Goal: Find specific page/section: Find specific page/section

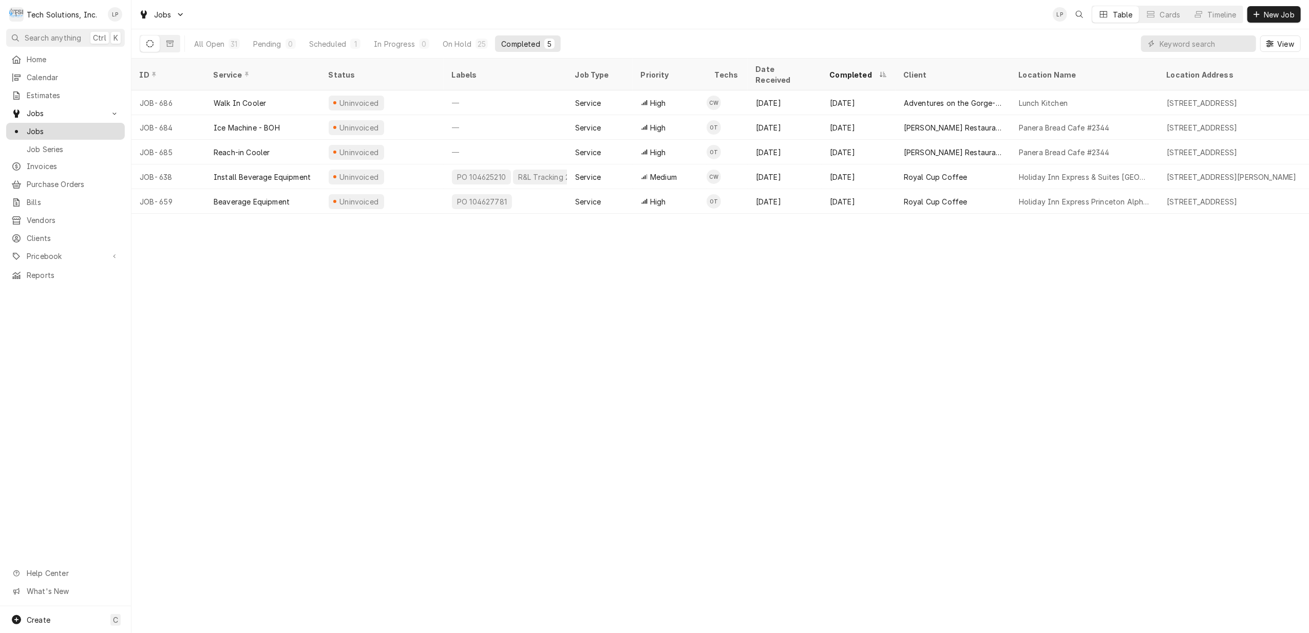
click at [31, 126] on span "Jobs" at bounding box center [73, 131] width 93 height 11
click at [1226, 44] on input "Dynamic Content Wrapper" at bounding box center [1204, 43] width 91 height 16
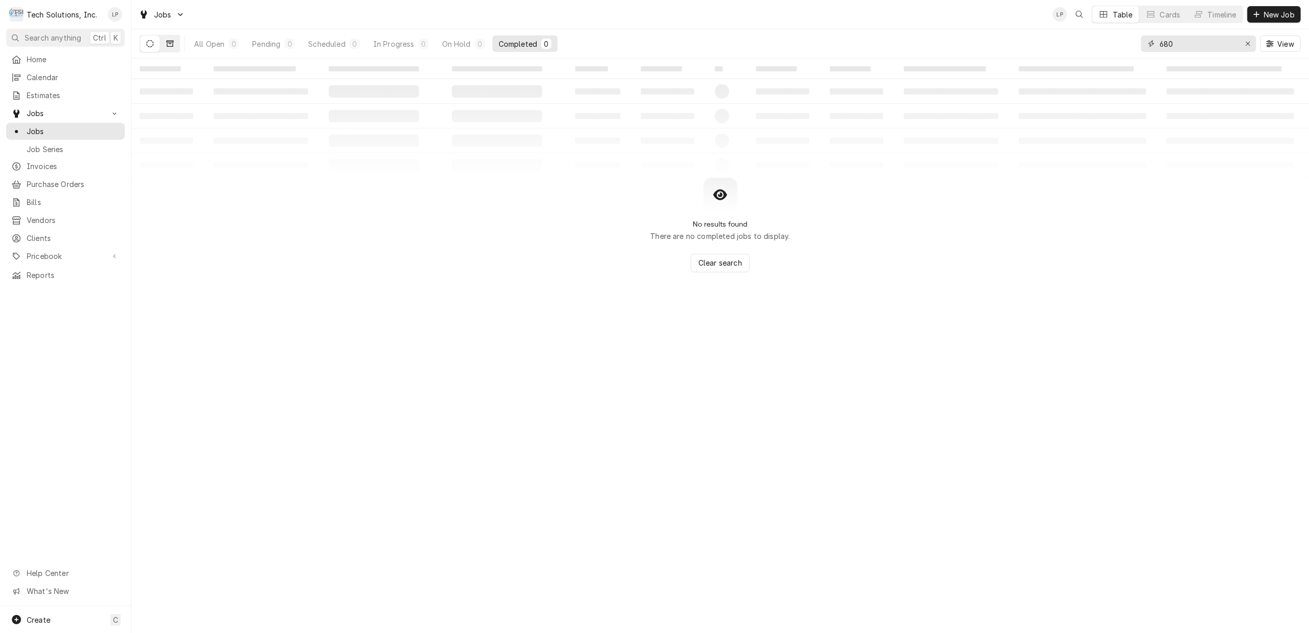
type input "680"
click at [171, 45] on icon "Dynamic Content Wrapper" at bounding box center [169, 43] width 7 height 7
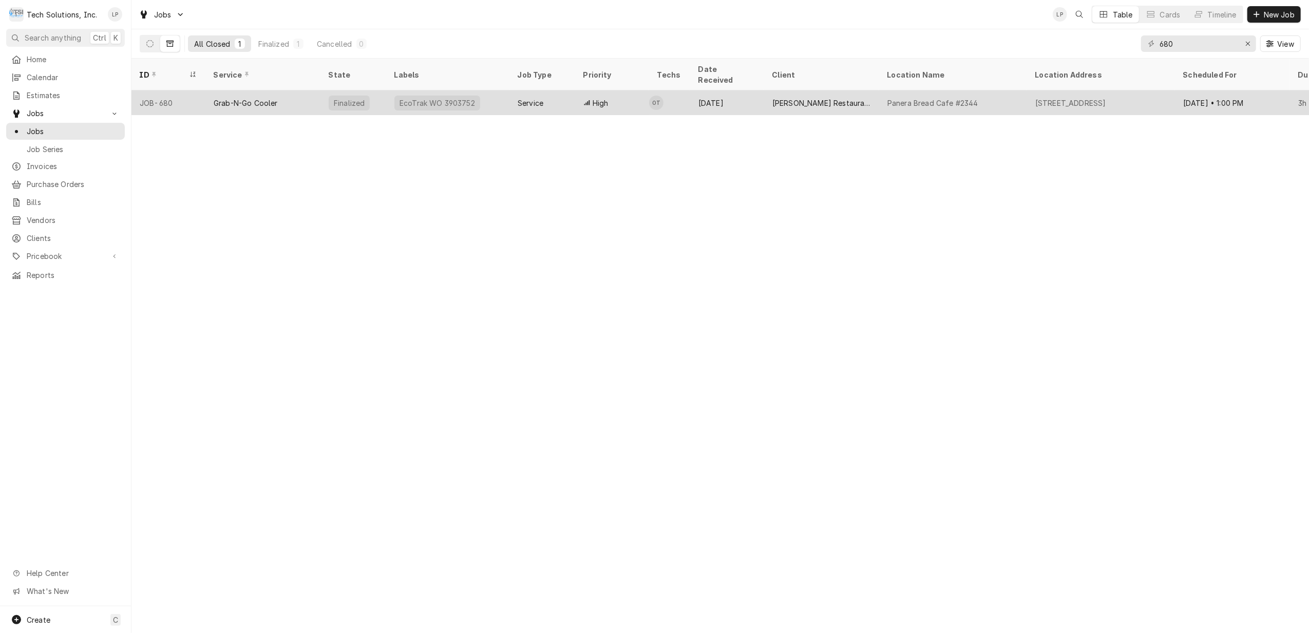
click at [298, 90] on div "Grab-N-Go Cooler" at bounding box center [262, 102] width 115 height 25
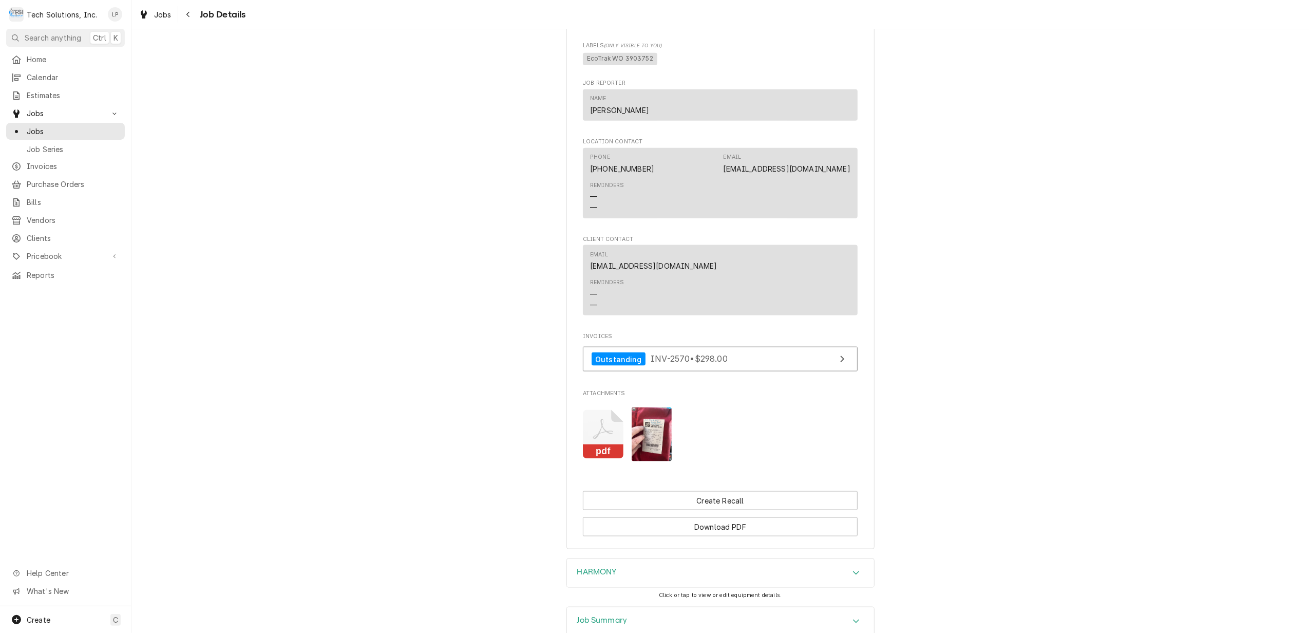
scroll to position [1301, 0]
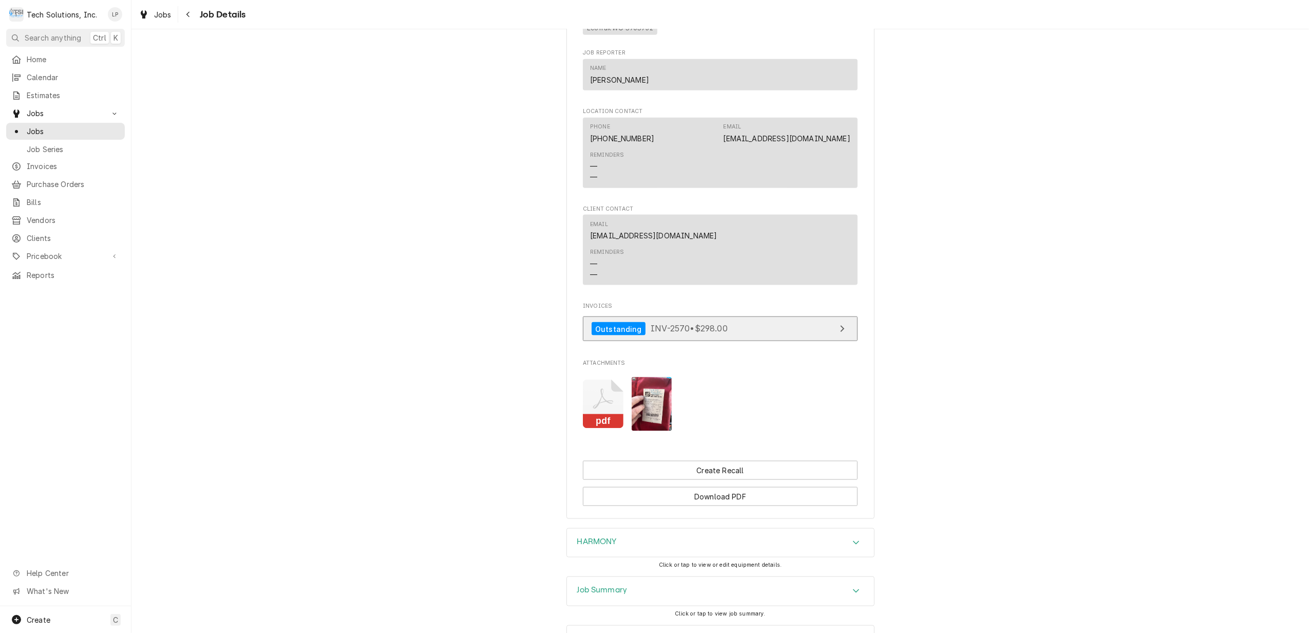
click at [666, 334] on span "INV-2570 • $298.00" at bounding box center [689, 328] width 77 height 10
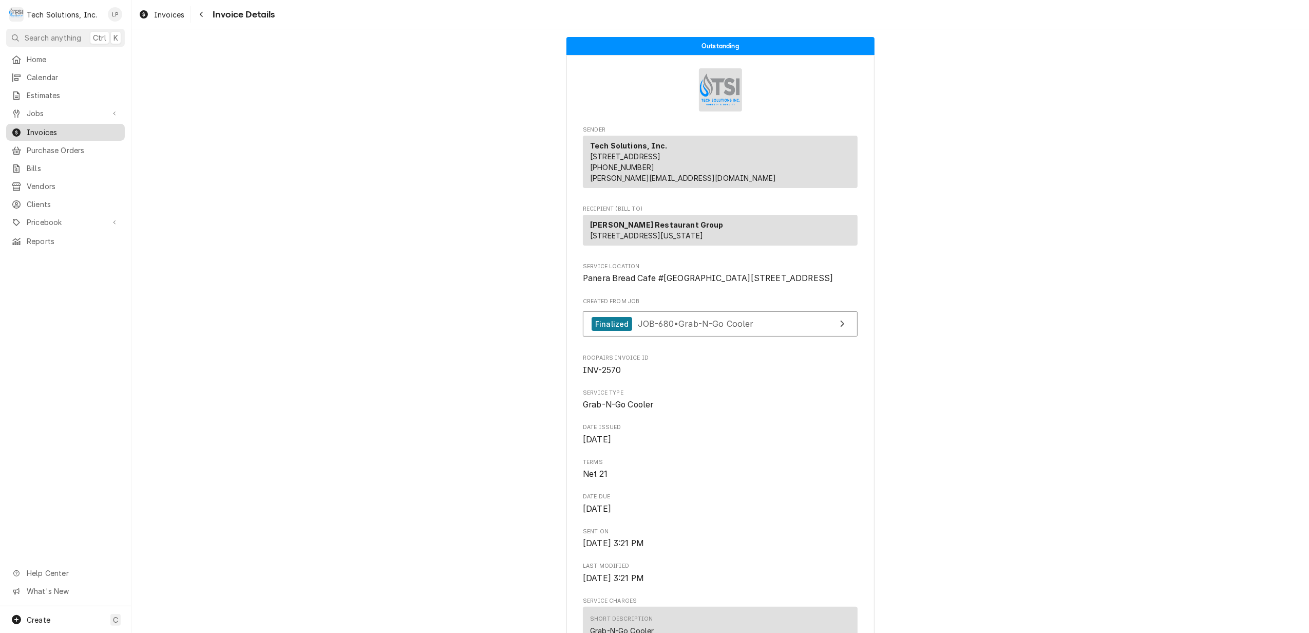
click at [25, 127] on div "Invoices" at bounding box center [65, 132] width 108 height 11
